Goal: Information Seeking & Learning: Learn about a topic

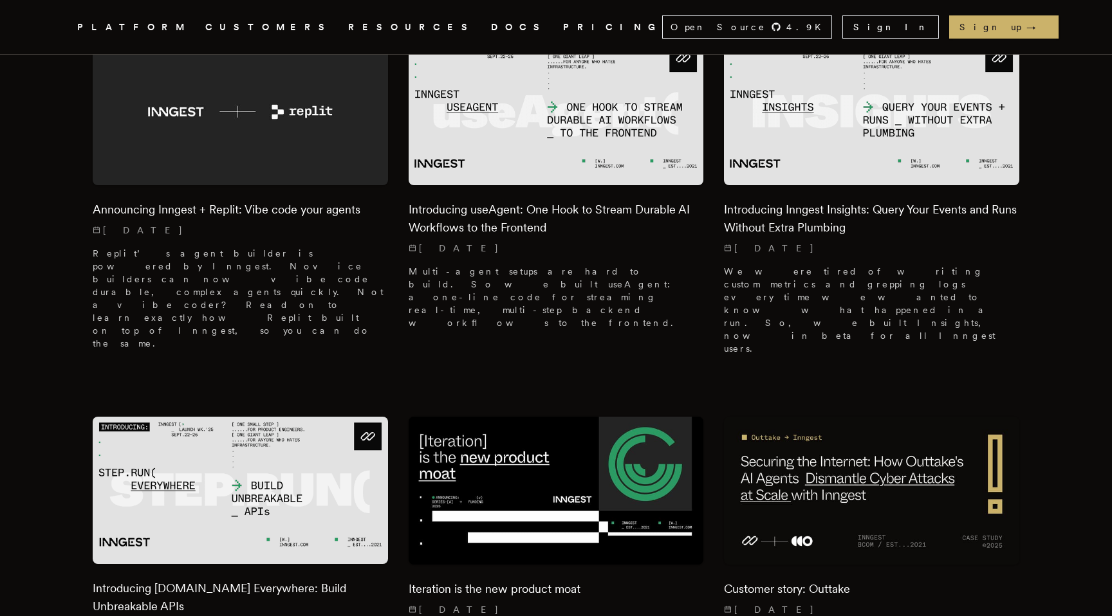
scroll to position [443, 0]
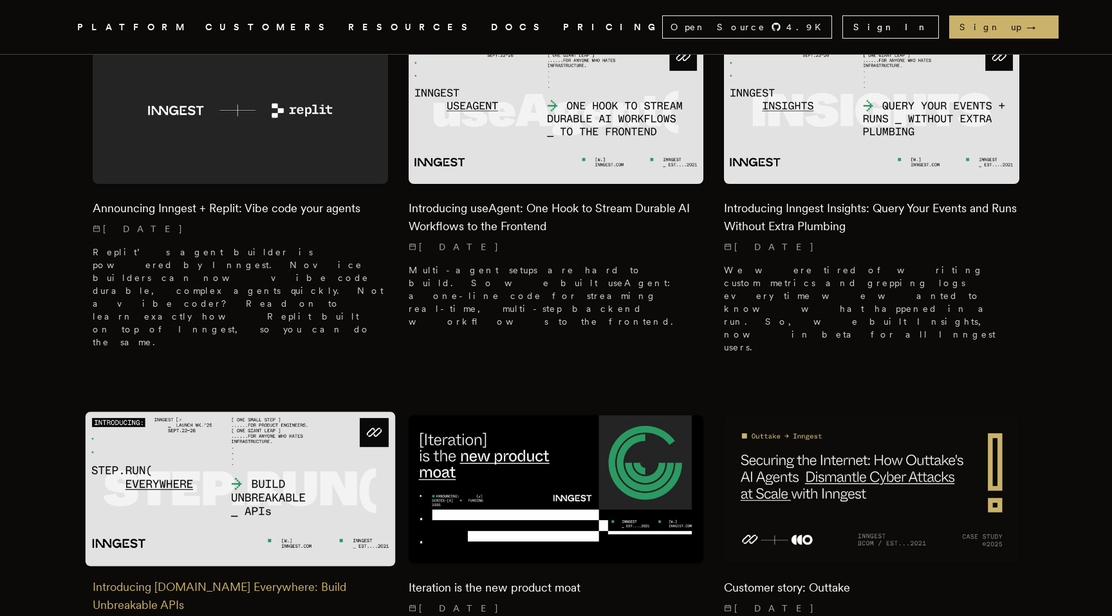
click at [134, 578] on h2 "Introducing [DOMAIN_NAME] Everywhere: Build Unbreakable APIs" at bounding box center [240, 596] width 295 height 36
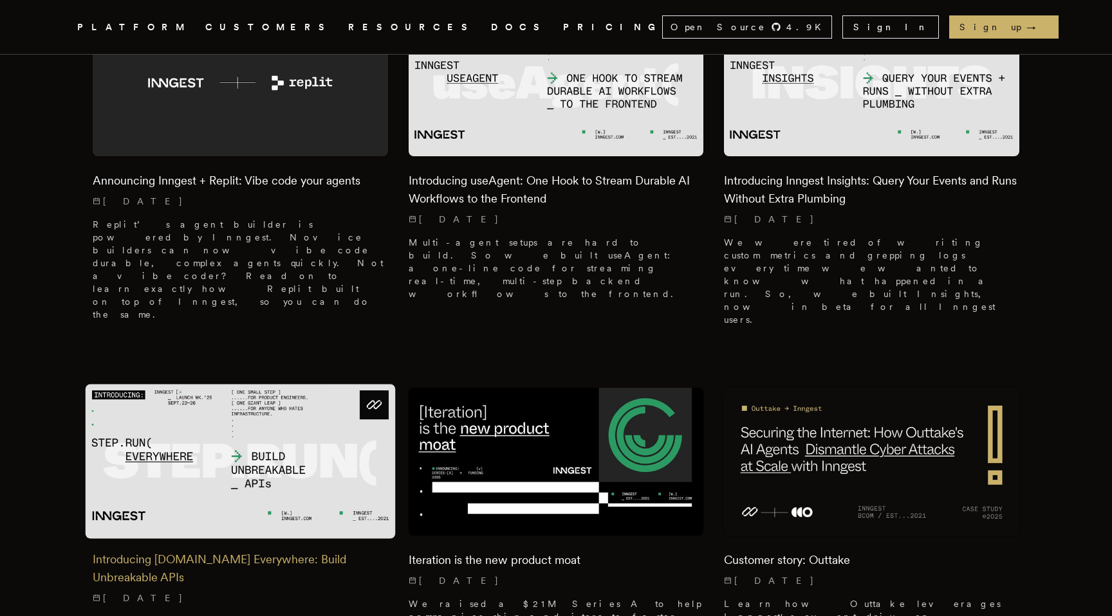
scroll to position [394, 0]
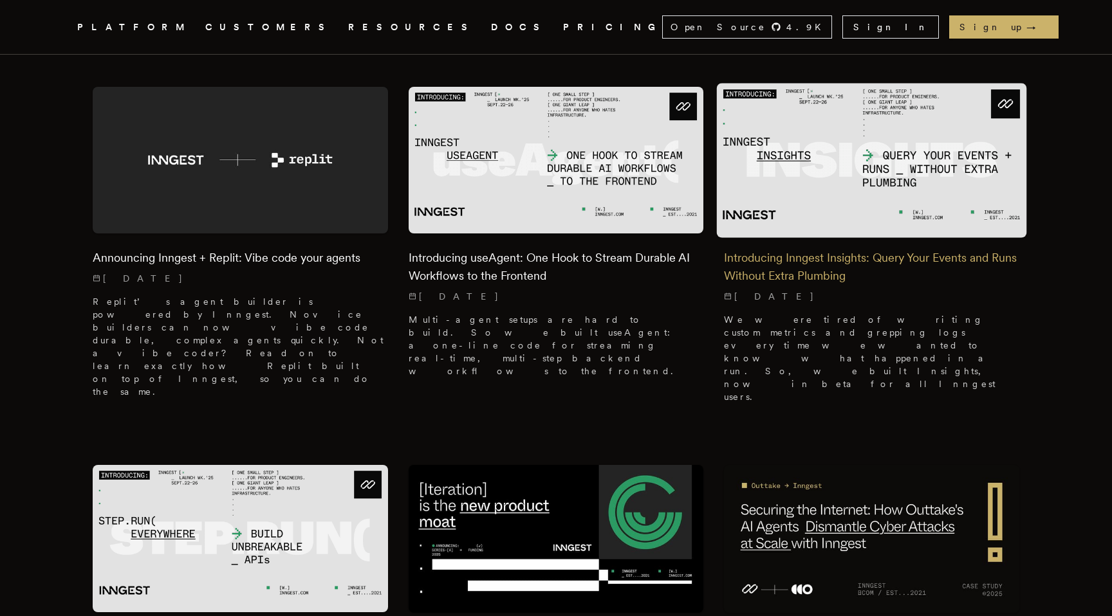
click at [806, 252] on h2 "Introducing Inngest Insights: Query Your Events and Runs Without Extra Plumbing" at bounding box center [871, 267] width 295 height 36
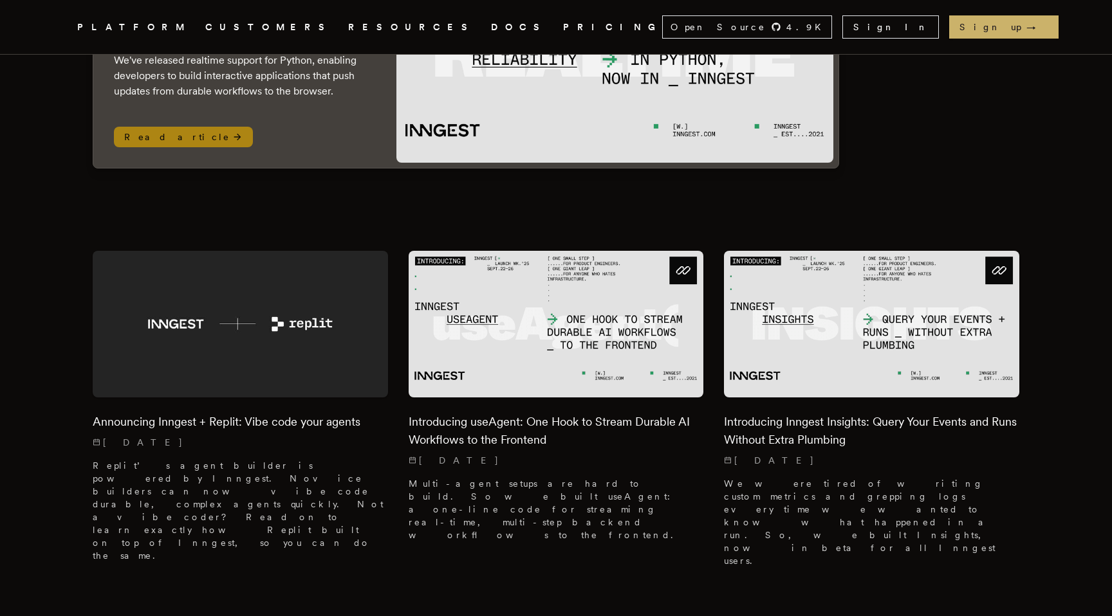
scroll to position [228, 0]
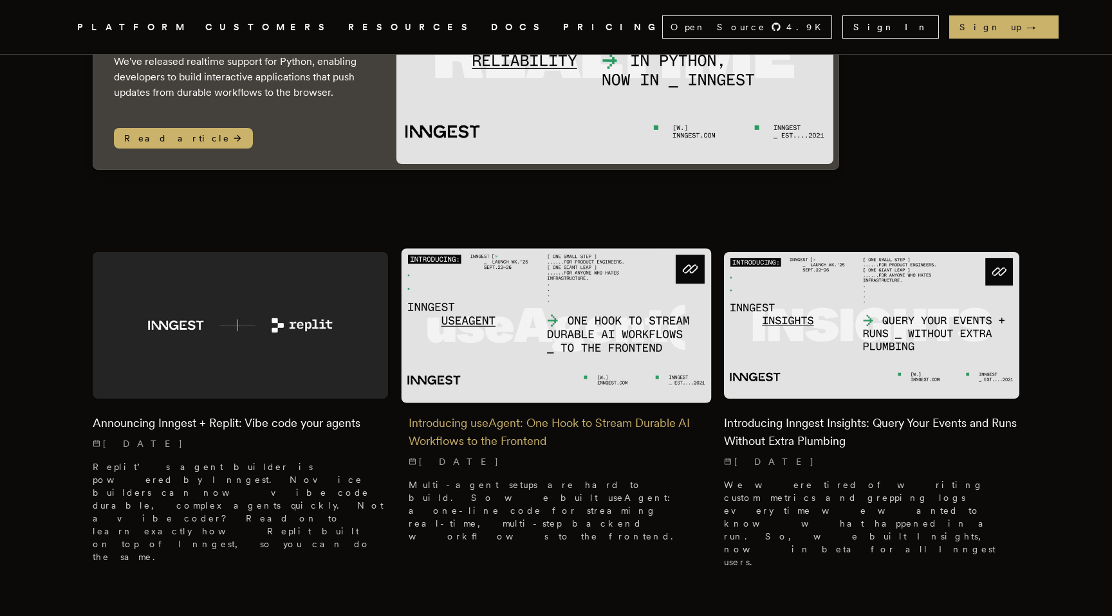
click at [489, 421] on h2 "Introducing useAgent: One Hook to Stream Durable AI Workflows to the Frontend" at bounding box center [556, 432] width 295 height 36
